Goal: Task Accomplishment & Management: Use online tool/utility

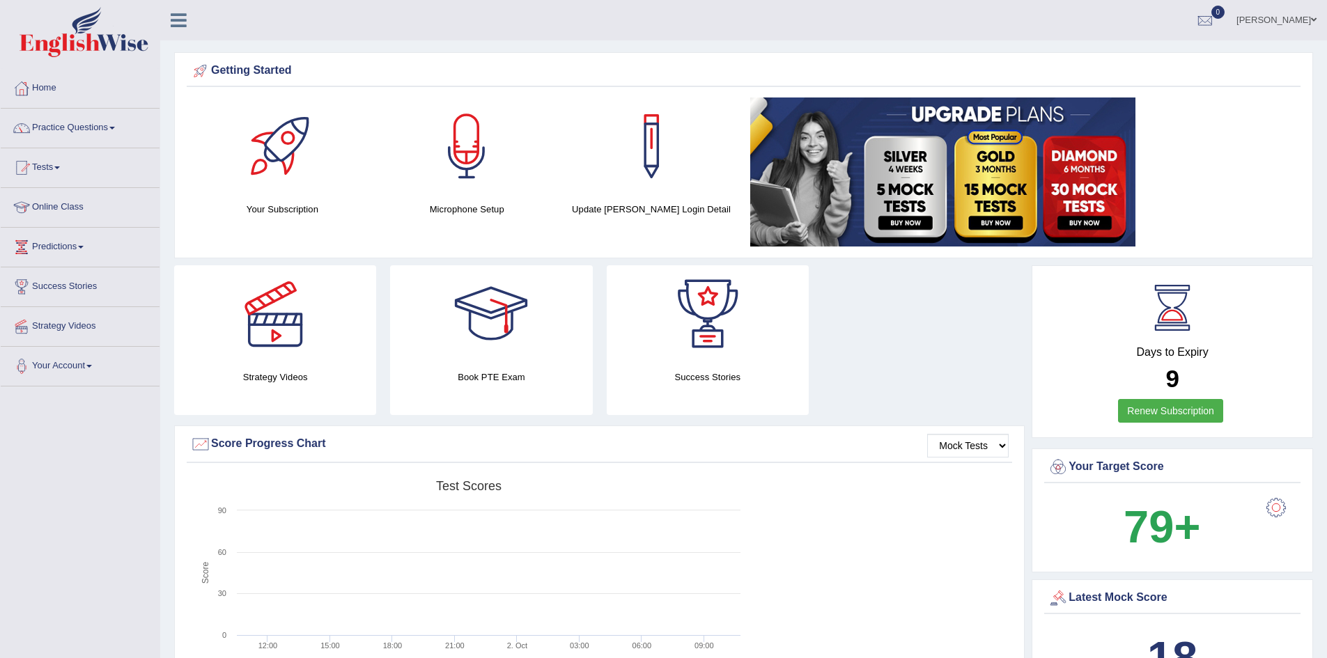
click at [105, 127] on link "Practice Questions" at bounding box center [80, 126] width 159 height 35
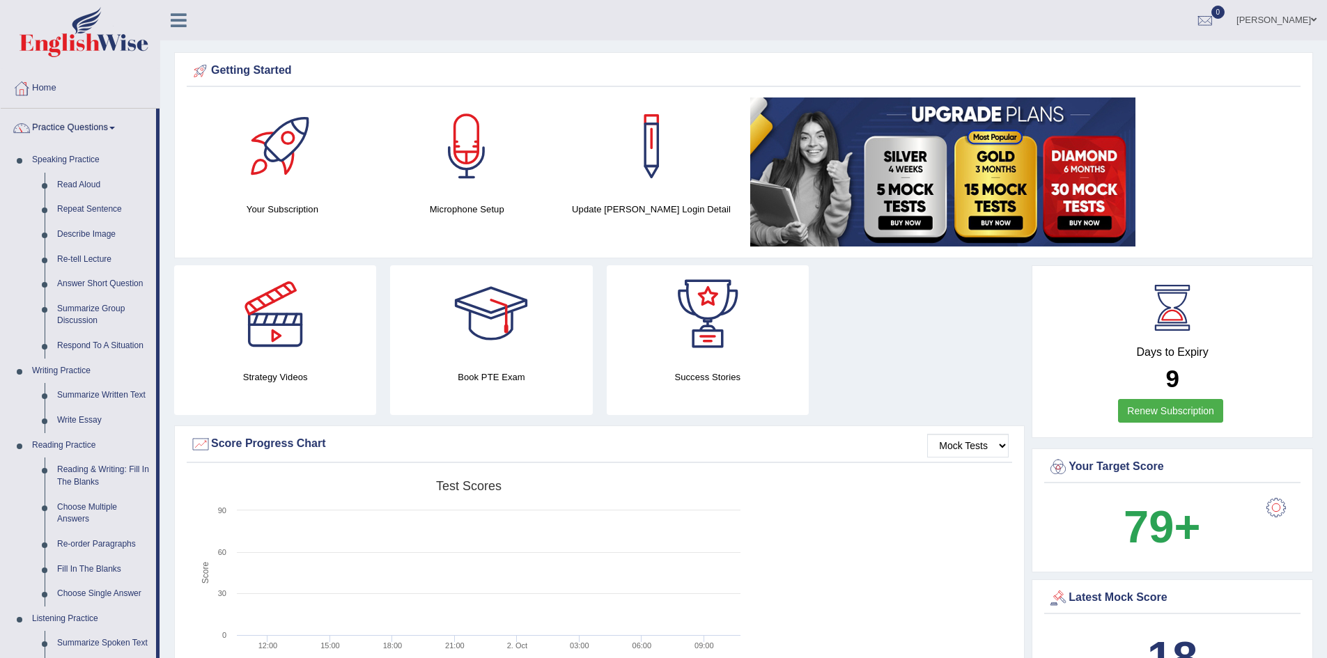
click at [105, 127] on link "Practice Questions" at bounding box center [78, 126] width 155 height 35
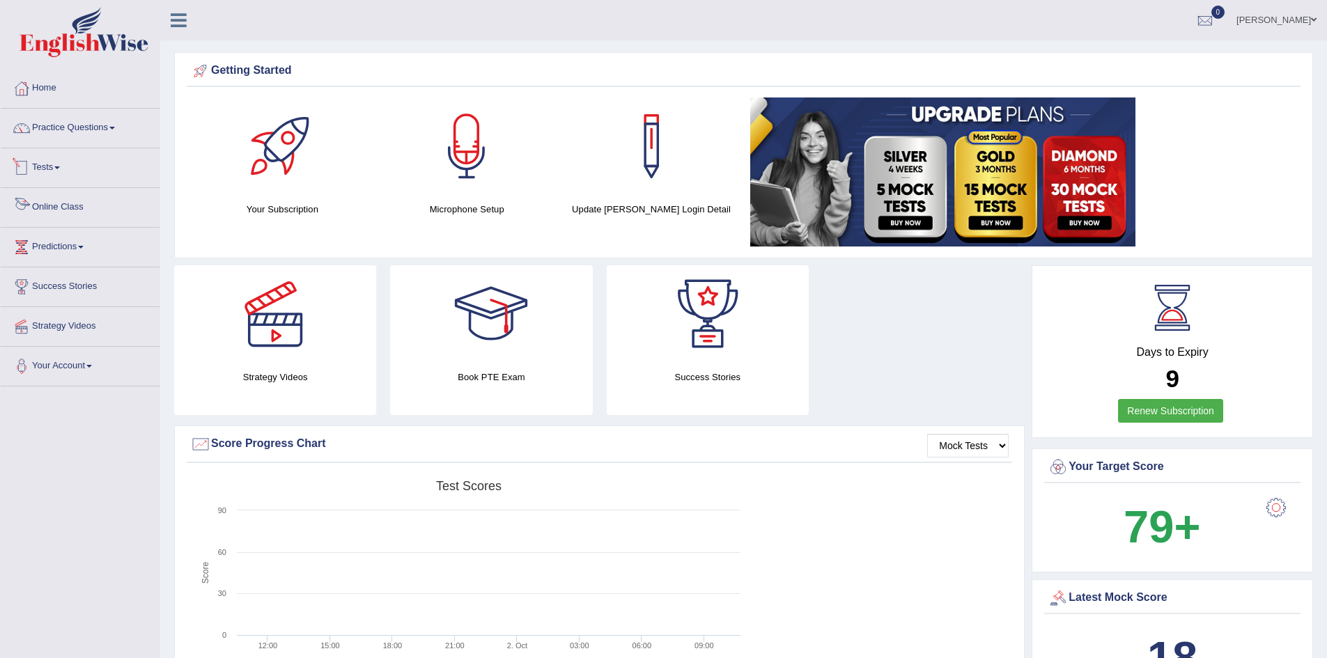
click at [56, 171] on link "Tests" at bounding box center [80, 165] width 159 height 35
click at [84, 201] on link "Take Practice Sectional Test" at bounding box center [91, 199] width 130 height 25
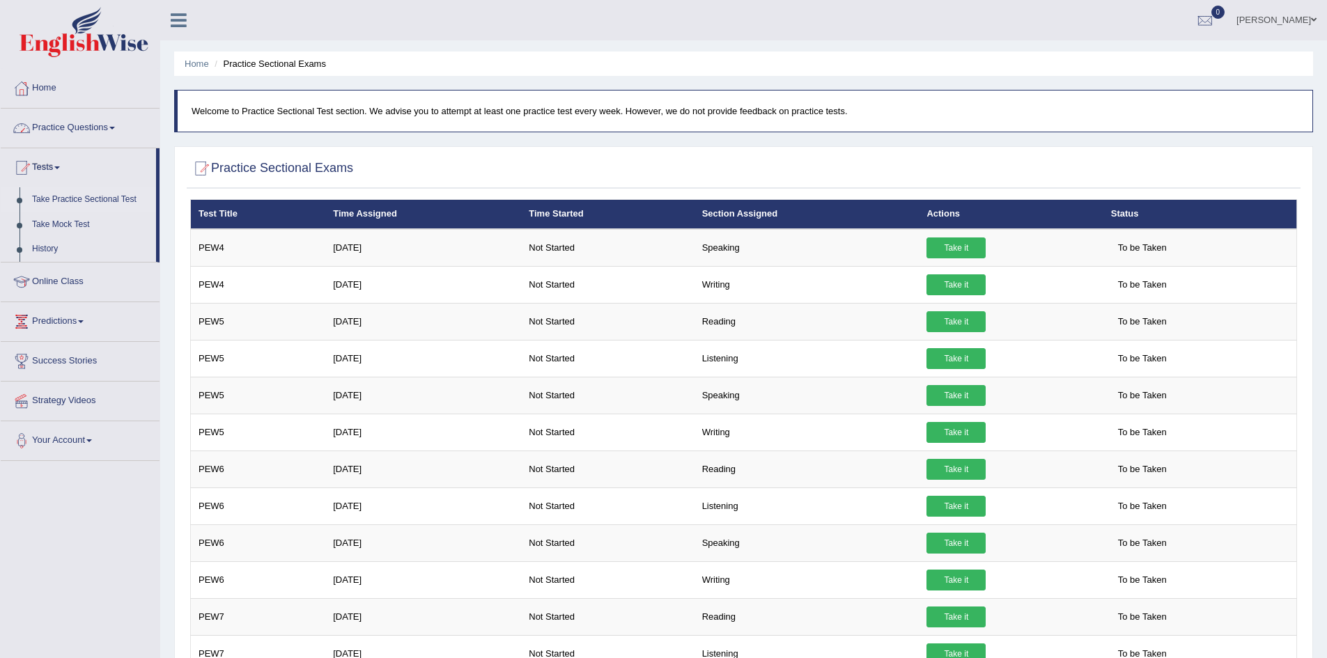
click at [88, 126] on link "Practice Questions" at bounding box center [80, 126] width 159 height 35
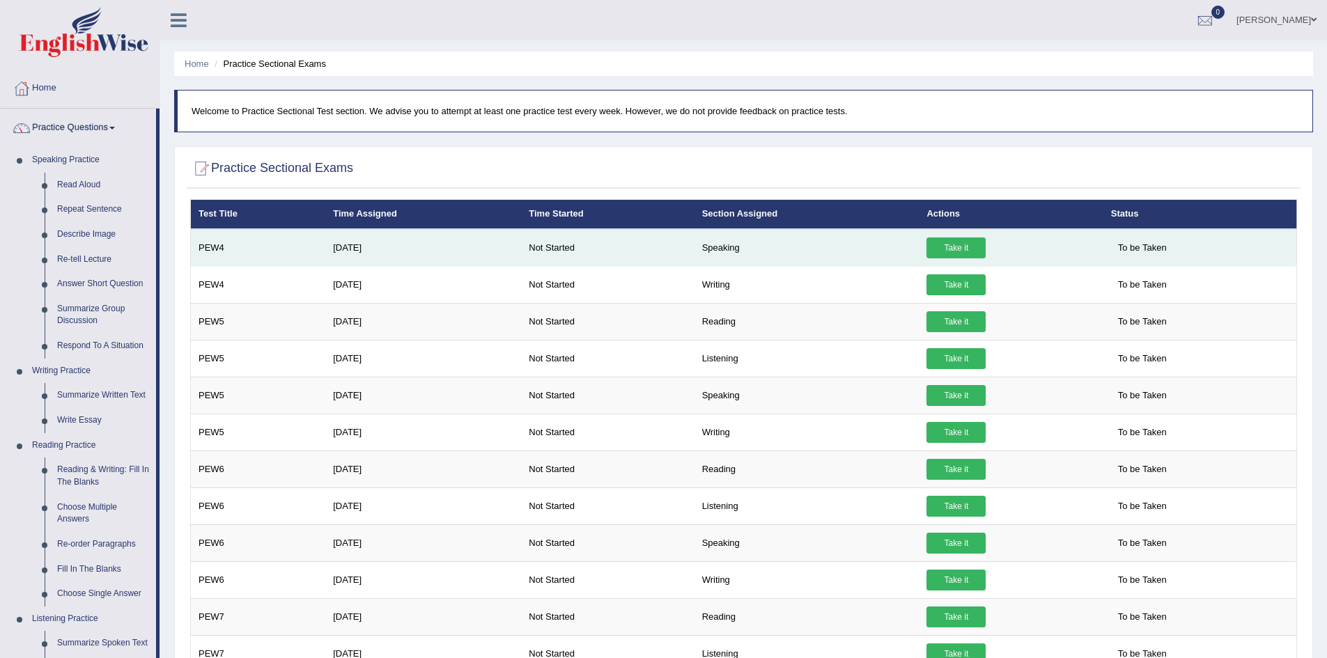
click at [954, 247] on link "Take it" at bounding box center [956, 248] width 59 height 21
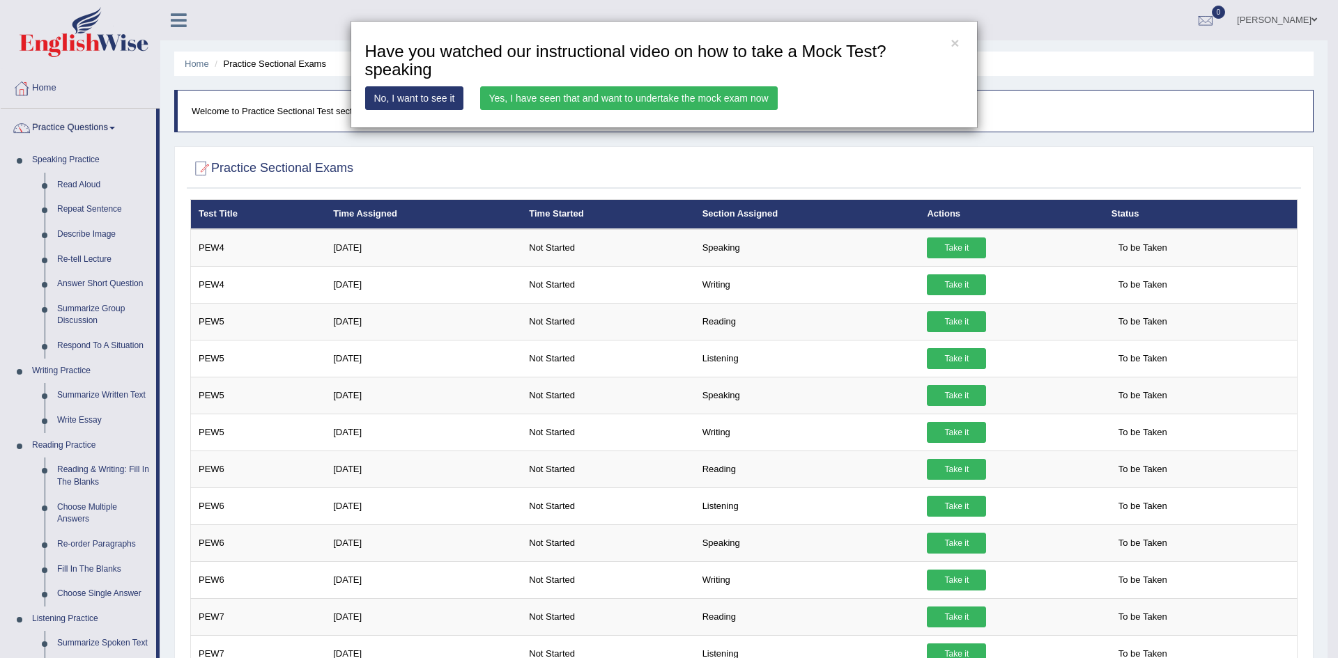
click at [606, 95] on link "Yes, I have seen that and want to undertake the mock exam now" at bounding box center [628, 98] width 297 height 24
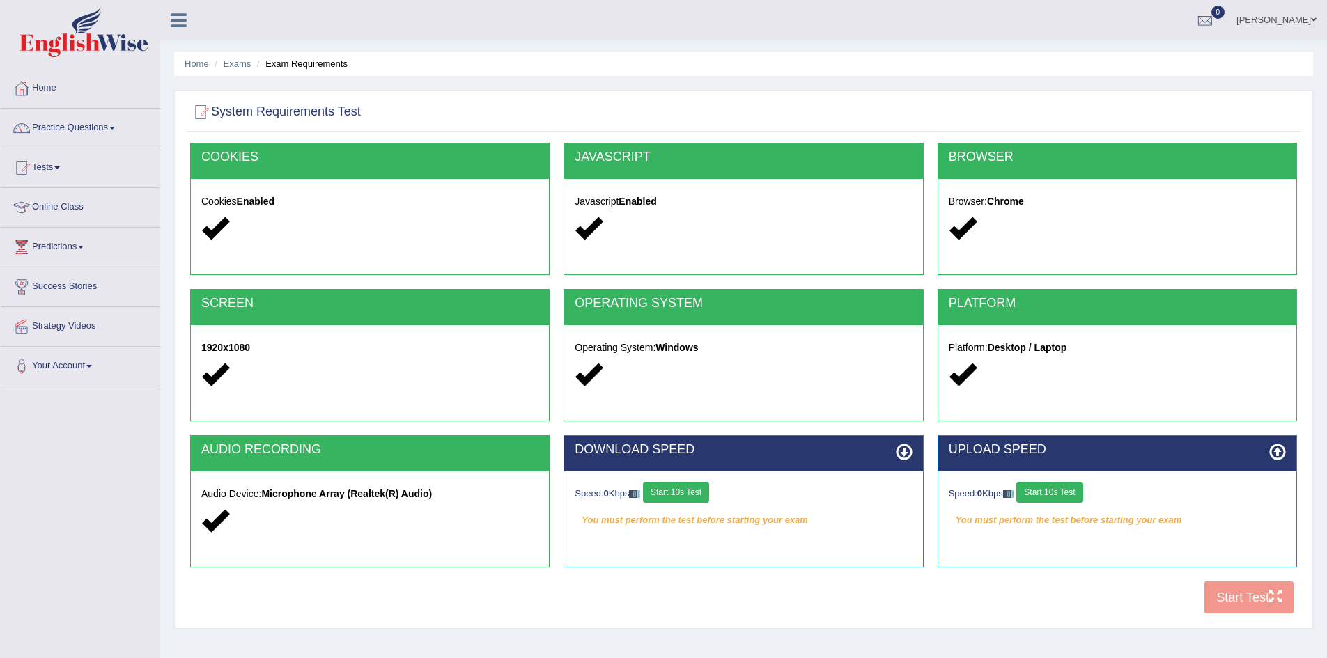
click at [690, 495] on button "Start 10s Test" at bounding box center [676, 492] width 66 height 21
click at [1065, 493] on button "Start 10s Test" at bounding box center [1050, 492] width 66 height 21
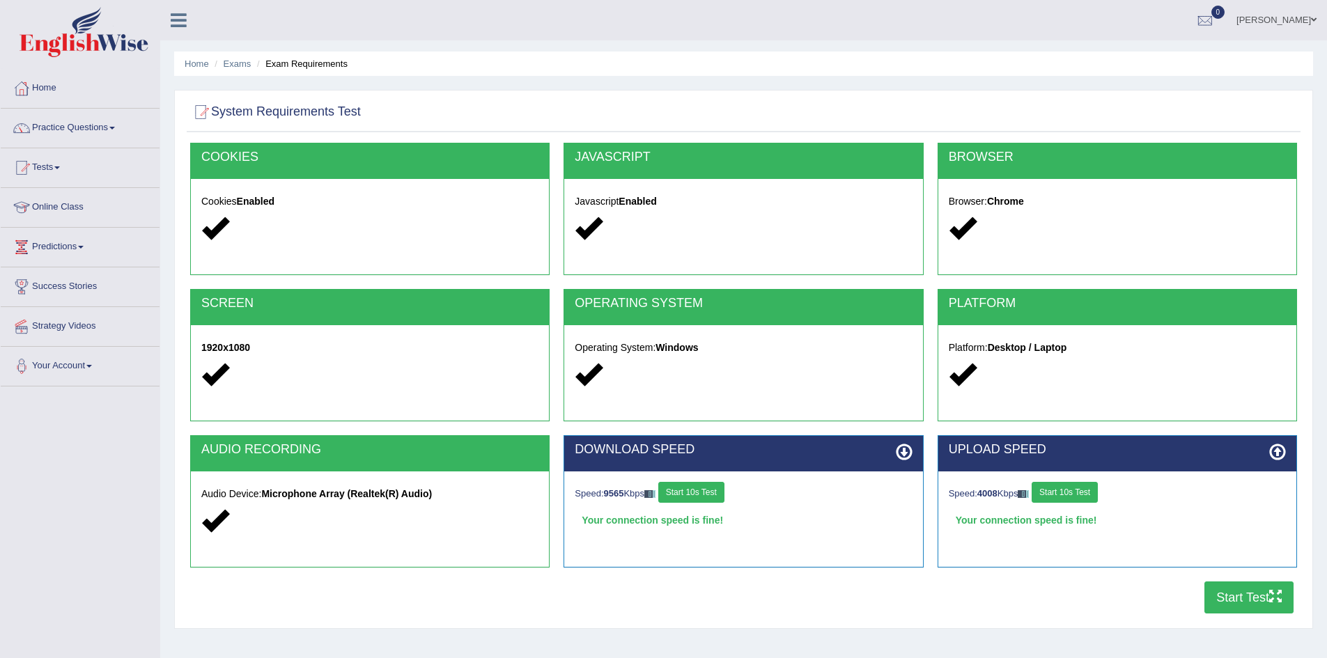
click at [1235, 598] on button "Start Test" at bounding box center [1249, 598] width 89 height 32
